Goal: Task Accomplishment & Management: Manage account settings

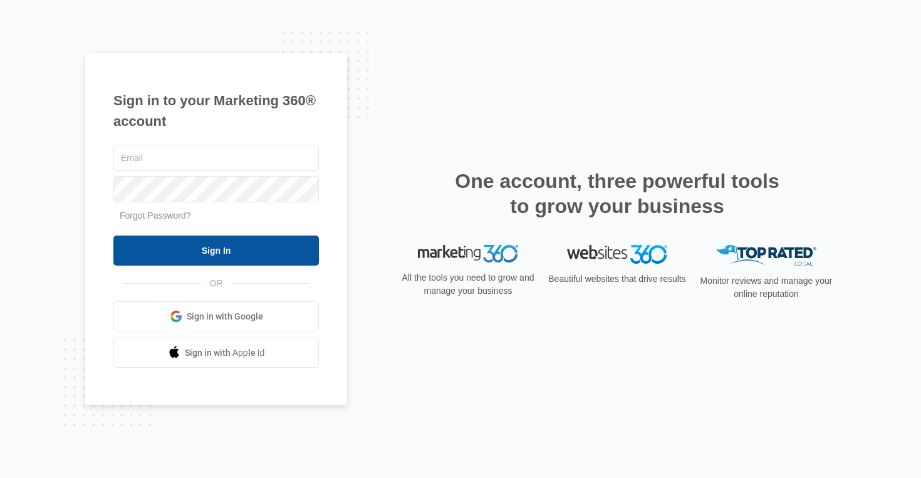
type input "[EMAIL_ADDRESS][DOMAIN_NAME]"
click at [236, 258] on input "Sign In" at bounding box center [216, 251] width 206 height 30
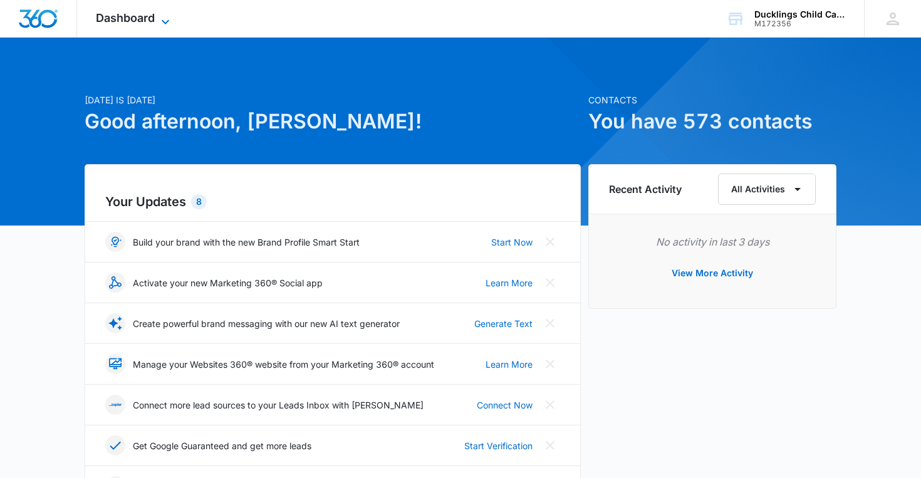
click at [124, 21] on span "Dashboard" at bounding box center [125, 17] width 59 height 13
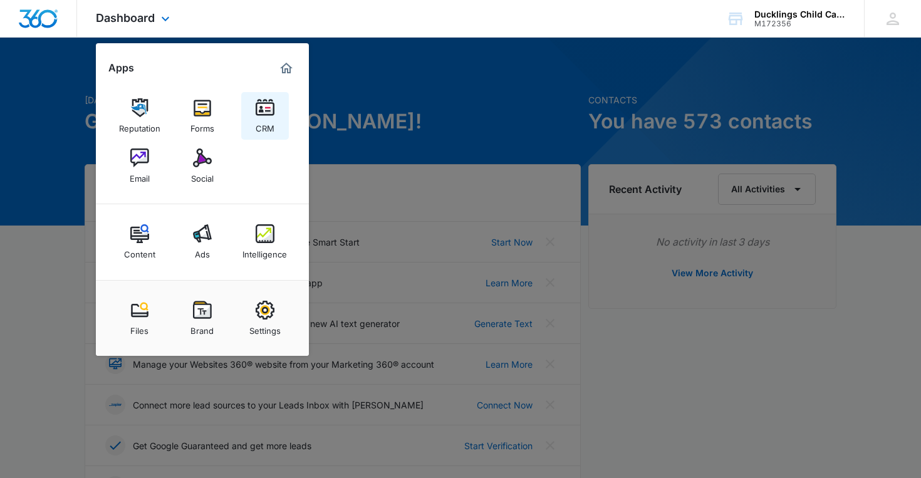
click at [268, 115] on img at bounding box center [265, 107] width 19 height 19
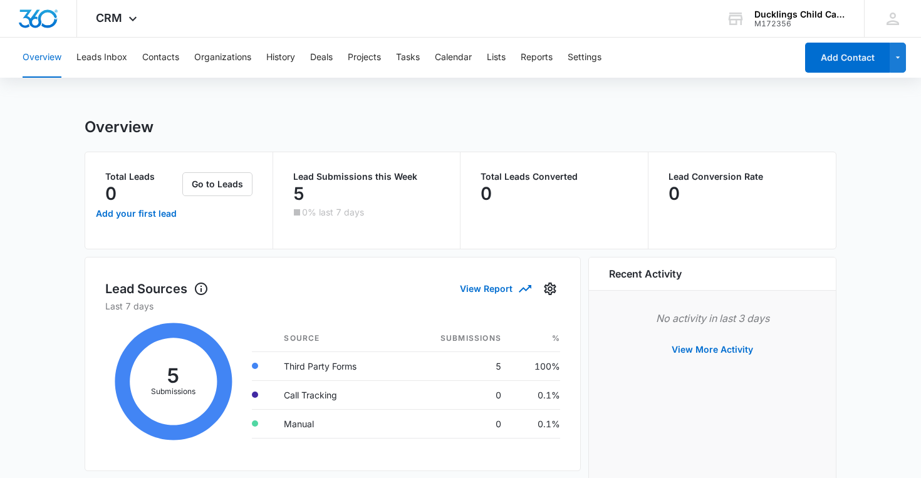
click at [343, 61] on div "Overview Leads Inbox Contacts Organizations History Deals Projects Tasks Calend…" at bounding box center [405, 58] width 781 height 40
click at [367, 61] on button "Projects" at bounding box center [364, 58] width 33 height 40
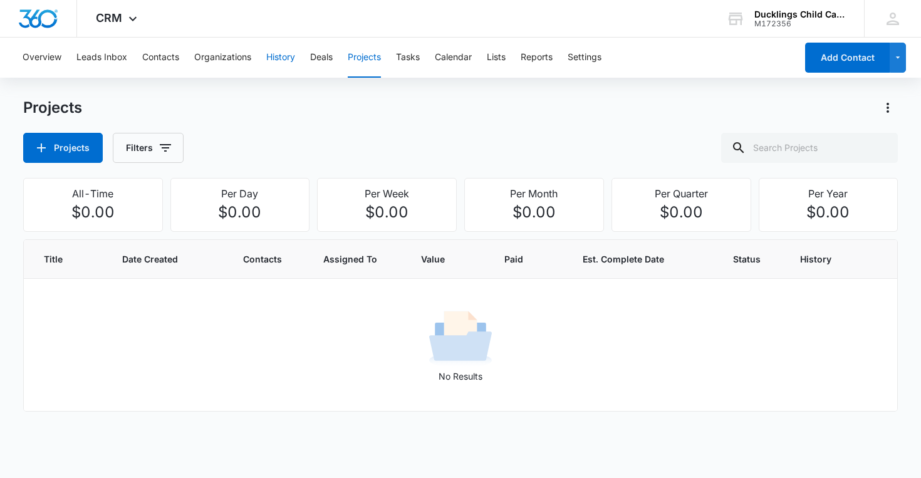
click at [286, 58] on button "History" at bounding box center [280, 58] width 29 height 40
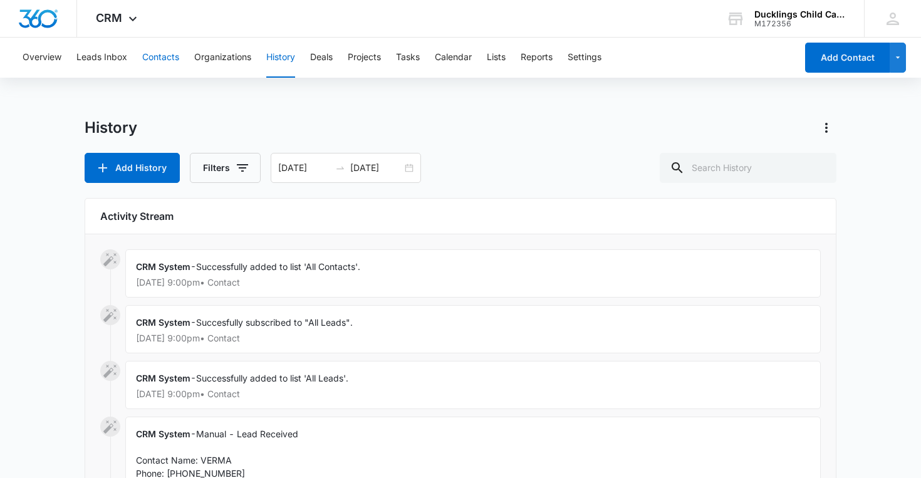
click at [172, 60] on button "Contacts" at bounding box center [160, 58] width 37 height 40
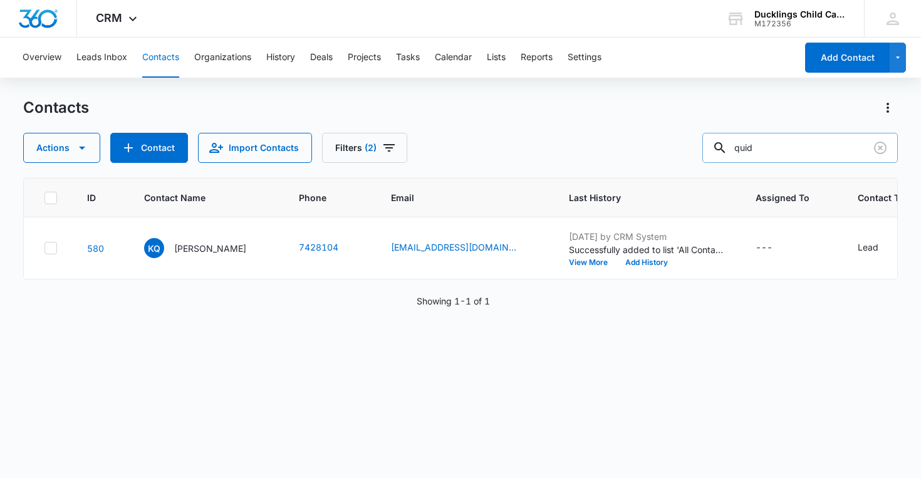
click at [789, 150] on input "quid" at bounding box center [799, 148] width 195 height 30
click at [198, 144] on button "Import Contacts" at bounding box center [255, 148] width 114 height 30
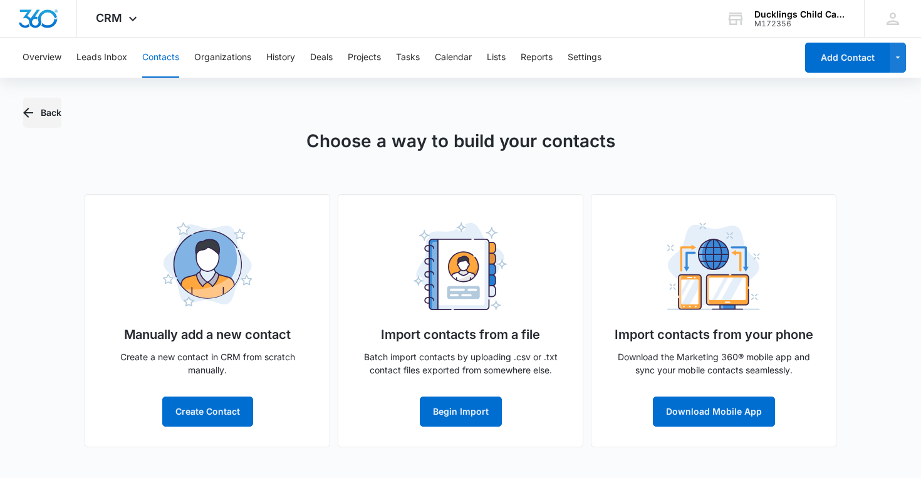
click at [35, 113] on button "Back" at bounding box center [42, 113] width 38 height 30
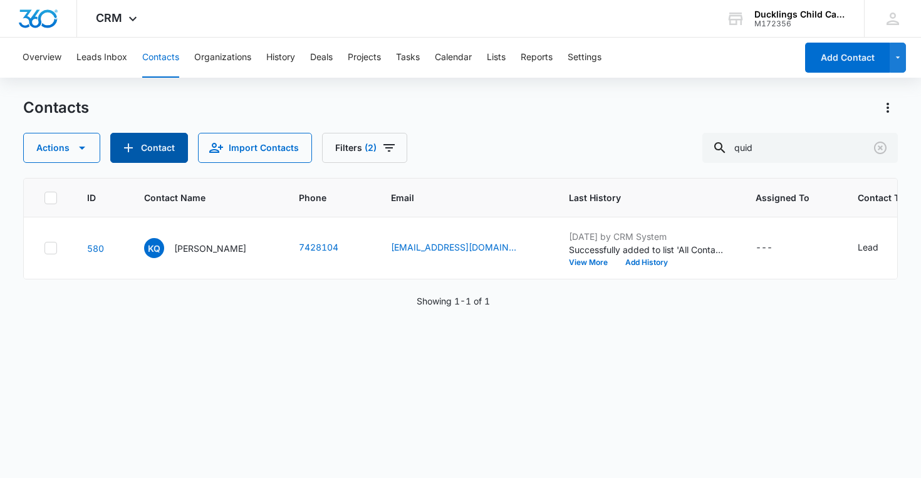
click at [127, 140] on button "Contact" at bounding box center [149, 148] width 78 height 30
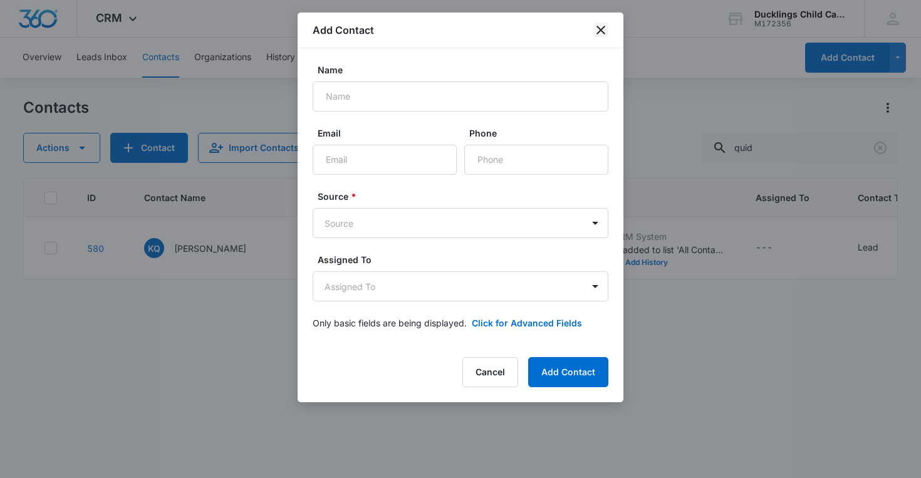
click at [598, 31] on icon "close" at bounding box center [600, 30] width 15 height 15
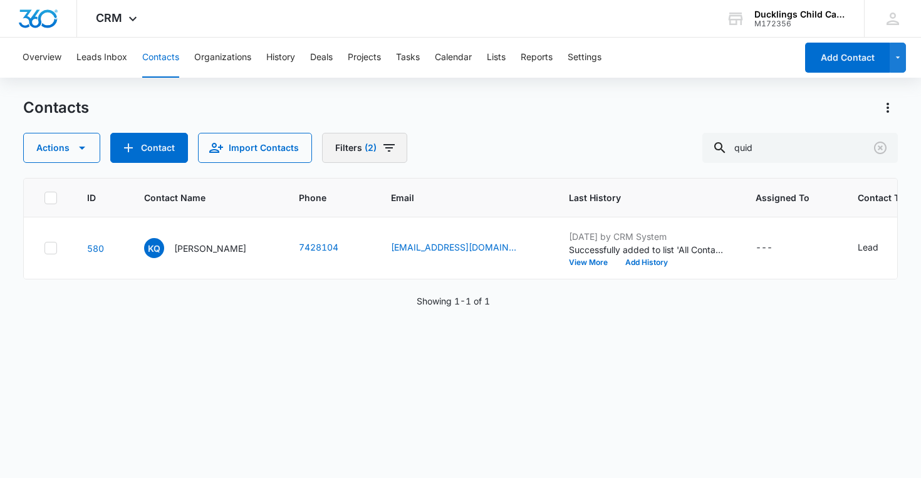
click at [365, 152] on span "(2)" at bounding box center [371, 147] width 12 height 9
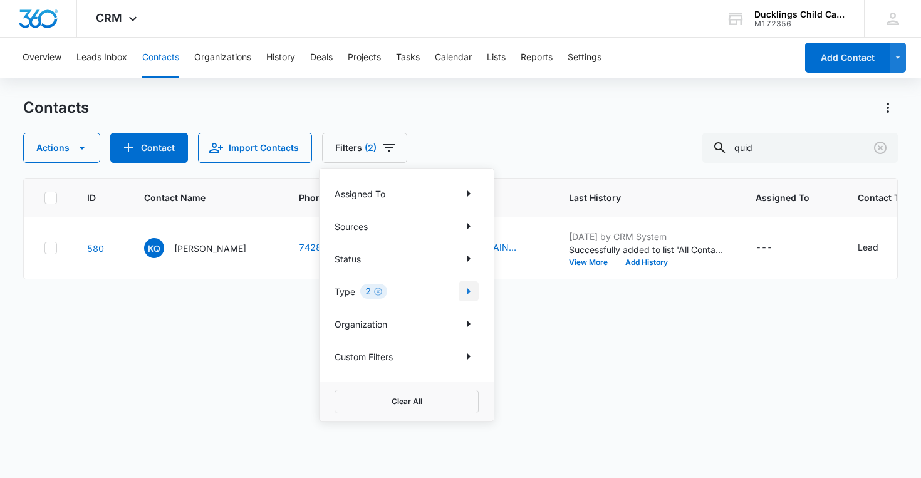
click at [468, 286] on icon "Show Type filters" at bounding box center [468, 291] width 15 height 15
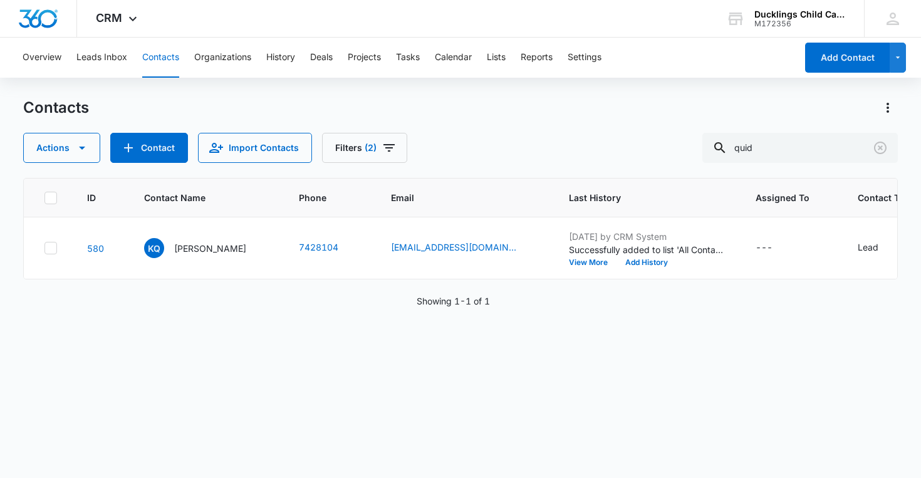
click at [539, 348] on div "ID Contact Name Phone Email Last History Assigned To Contact Type Contact Statu…" at bounding box center [460, 320] width 875 height 284
click at [878, 152] on icon "Clear" at bounding box center [880, 147] width 15 height 15
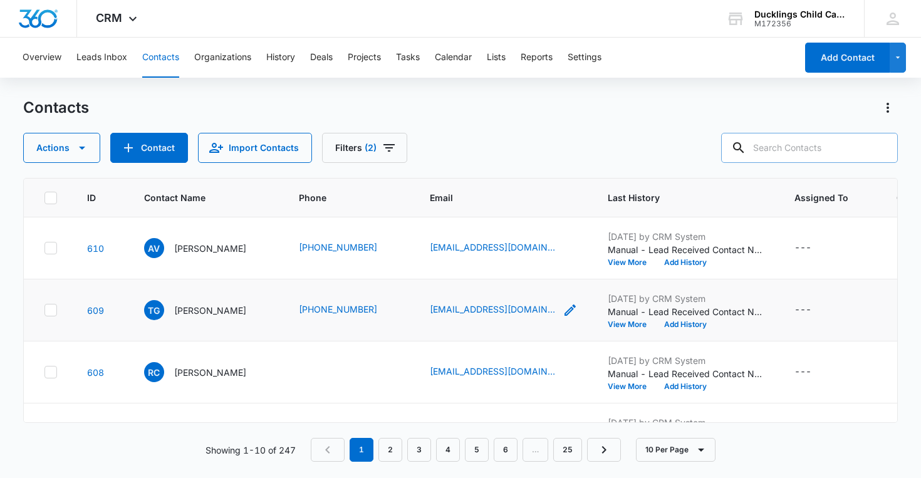
click at [563, 310] on icon "Email - rexxdraws@gmail.com - Select to Edit Field" at bounding box center [570, 310] width 15 height 15
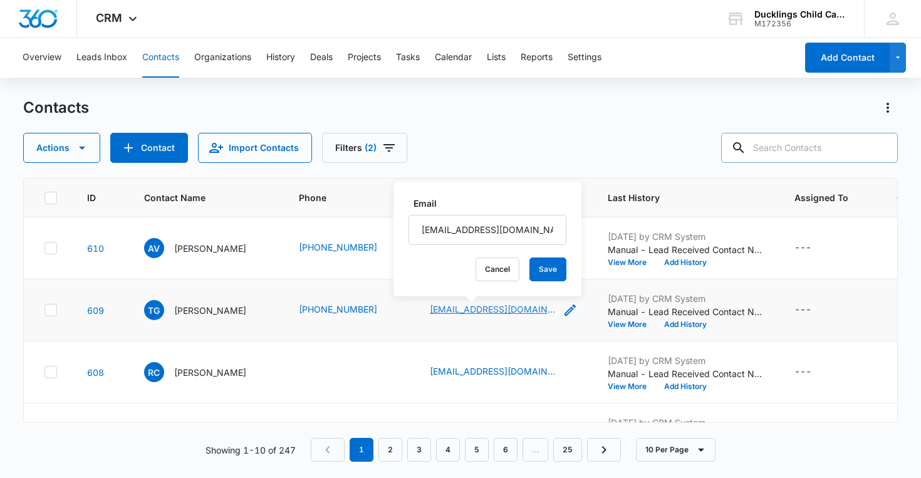
click at [455, 311] on link "[EMAIL_ADDRESS][DOMAIN_NAME]" at bounding box center [492, 309] width 125 height 13
click at [476, 274] on button "Cancel" at bounding box center [498, 270] width 44 height 24
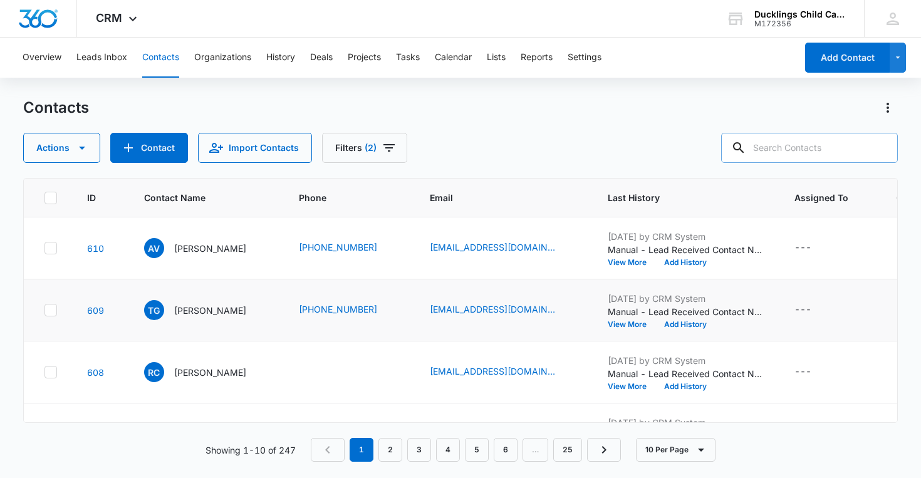
click at [530, 310] on div "[EMAIL_ADDRESS][DOMAIN_NAME]" at bounding box center [504, 310] width 148 height 15
click at [565, 312] on icon "Email - rexxdraws@gmail.com - Select to Edit Field" at bounding box center [570, 310] width 11 height 11
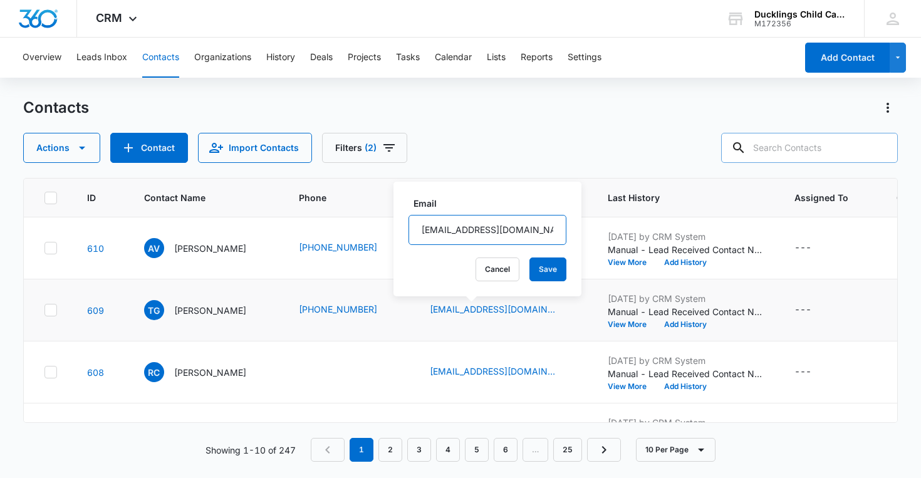
drag, startPoint x: 517, startPoint y: 226, endPoint x: 403, endPoint y: 229, distance: 114.1
click at [403, 229] on div "Email [EMAIL_ADDRESS][DOMAIN_NAME] Cancel Save" at bounding box center [487, 239] width 188 height 115
click at [476, 270] on button "Cancel" at bounding box center [498, 270] width 44 height 24
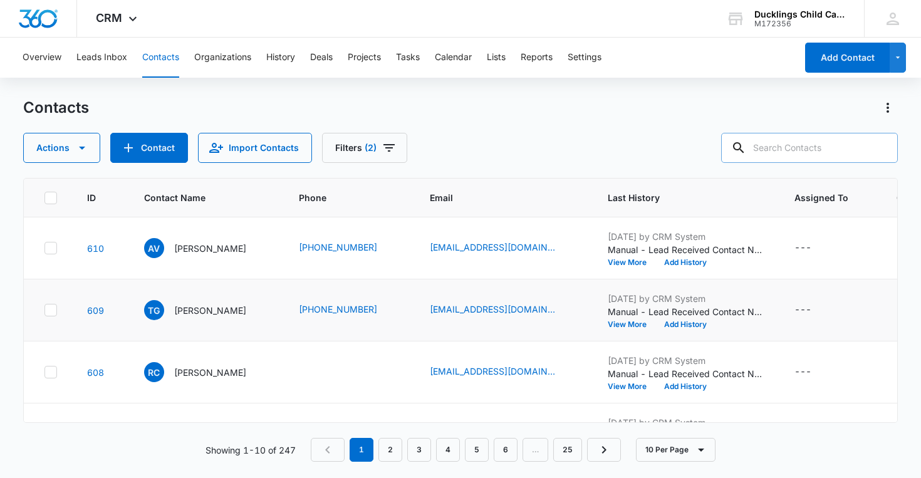
click at [50, 316] on td at bounding box center [48, 310] width 48 height 62
click at [52, 308] on icon at bounding box center [50, 310] width 11 height 11
click at [44, 310] on input "checkbox" at bounding box center [44, 310] width 1 height 1
click at [83, 149] on icon "button" at bounding box center [82, 147] width 15 height 15
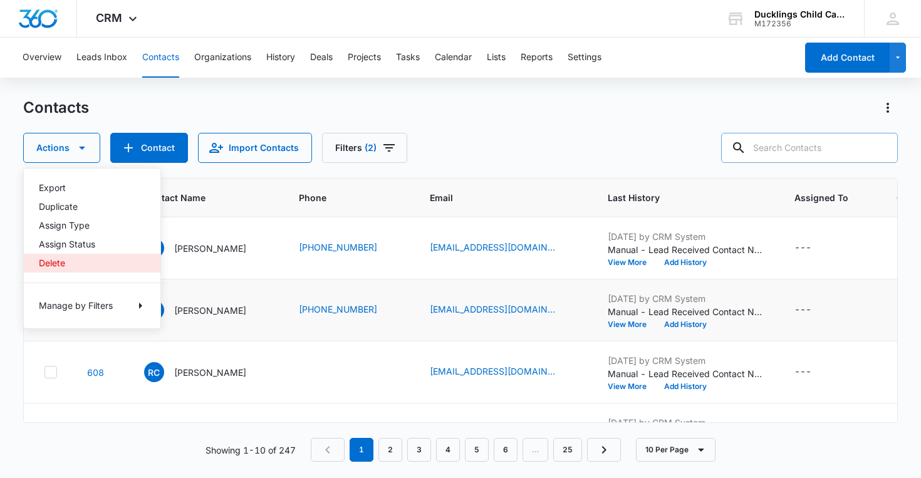
click at [72, 263] on div "Delete" at bounding box center [84, 263] width 91 height 9
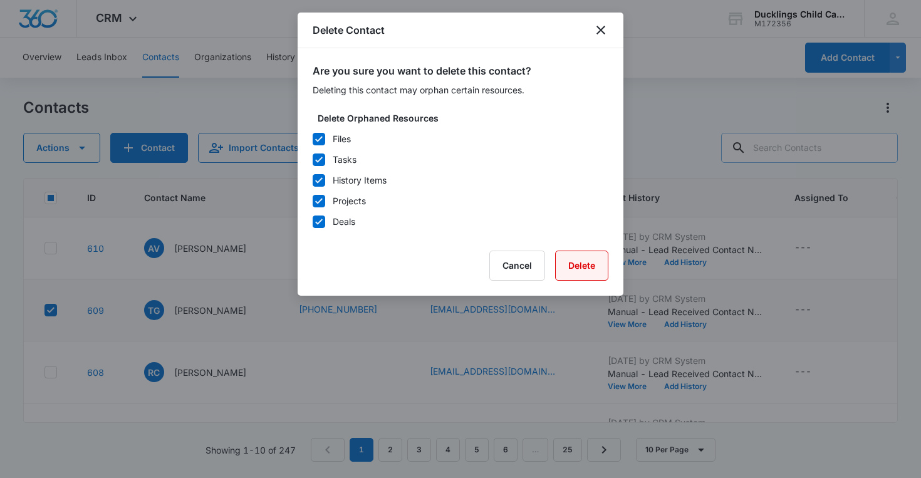
click at [573, 259] on button "Delete" at bounding box center [581, 266] width 53 height 30
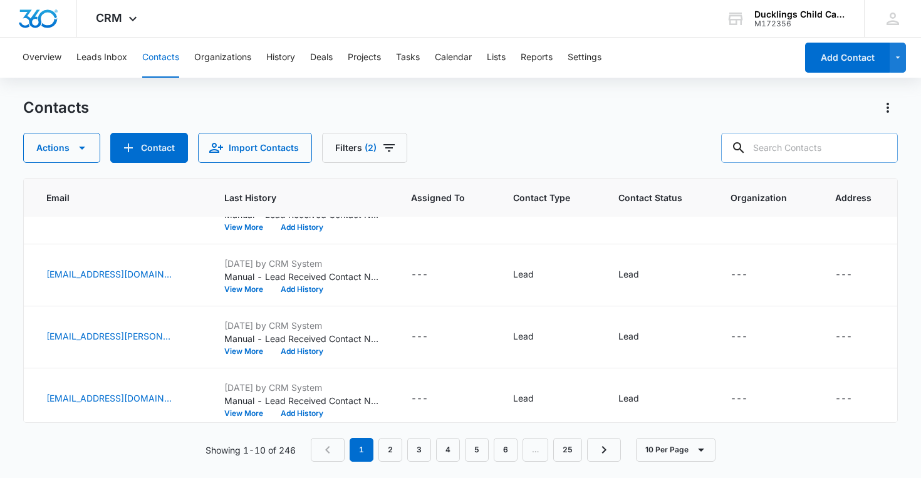
scroll to position [415, 383]
